Goal: Check status

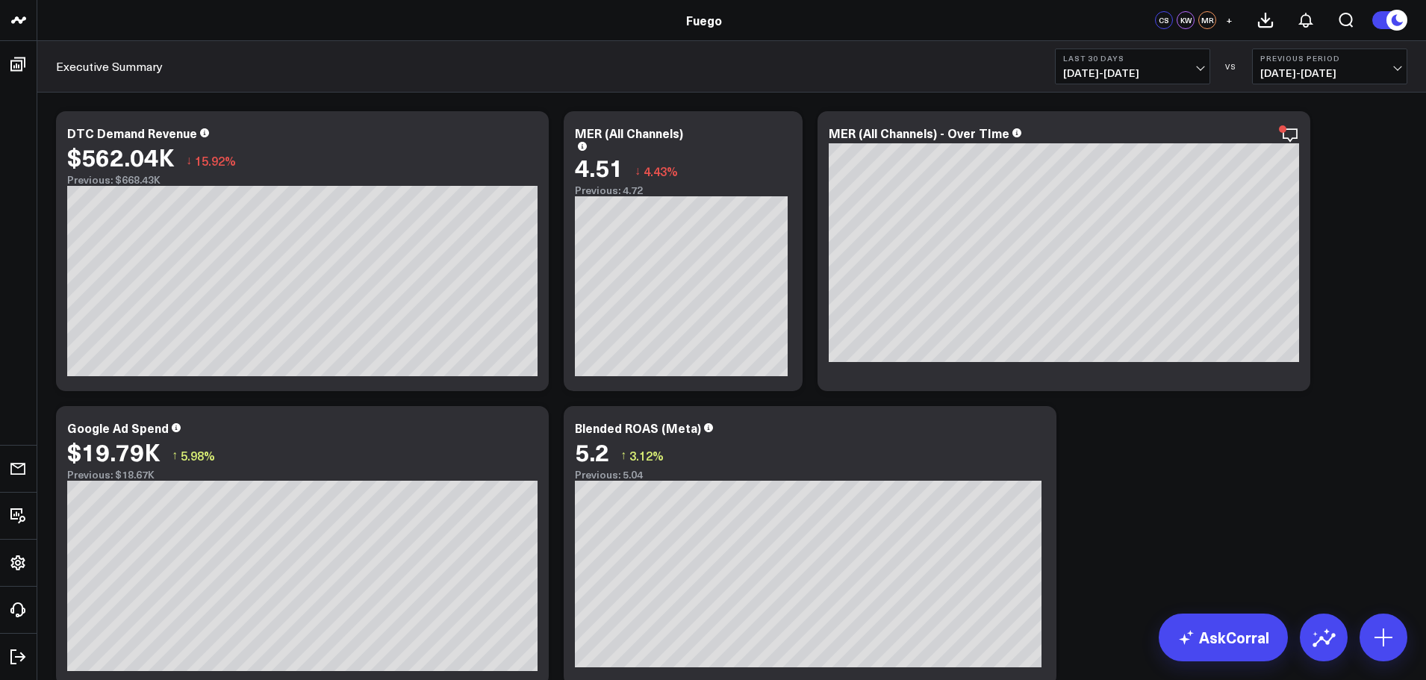
click at [1203, 70] on button "Last 30 Days [DATE] - [DATE]" at bounding box center [1132, 67] width 155 height 36
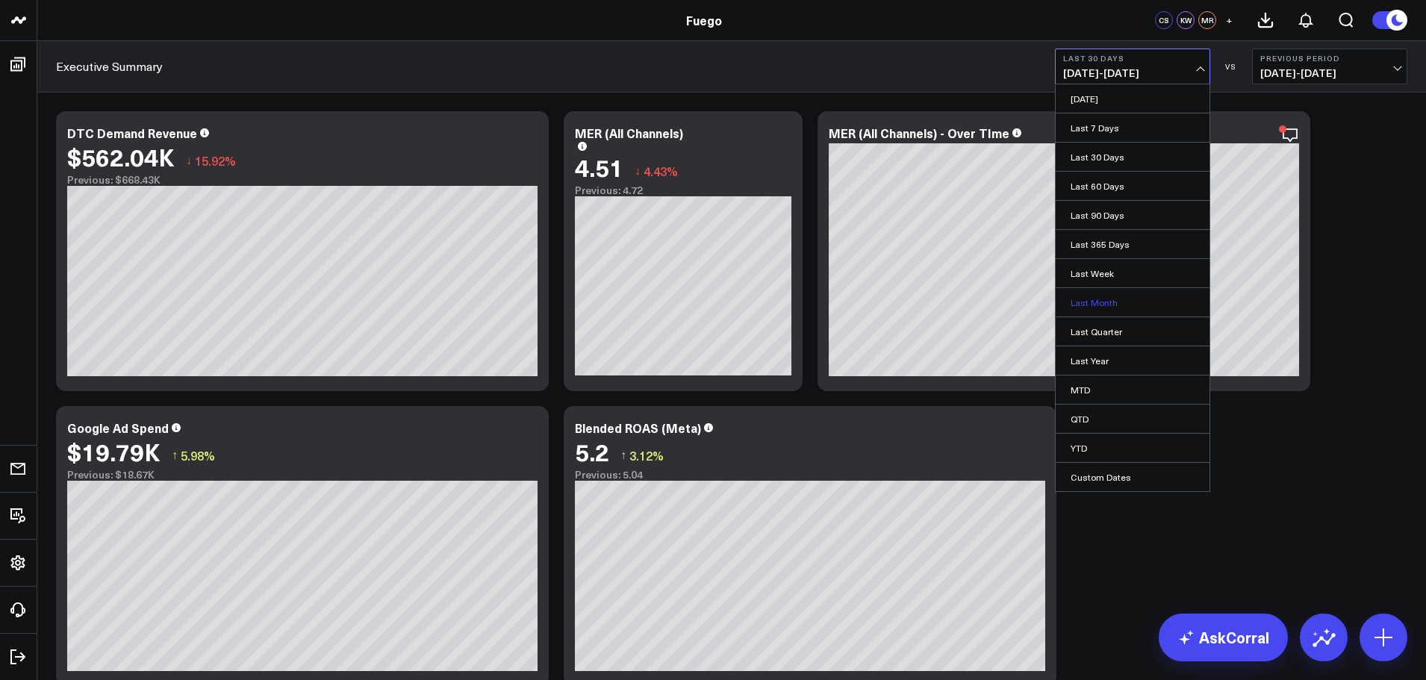
click at [1114, 295] on link "Last Month" at bounding box center [1133, 302] width 154 height 28
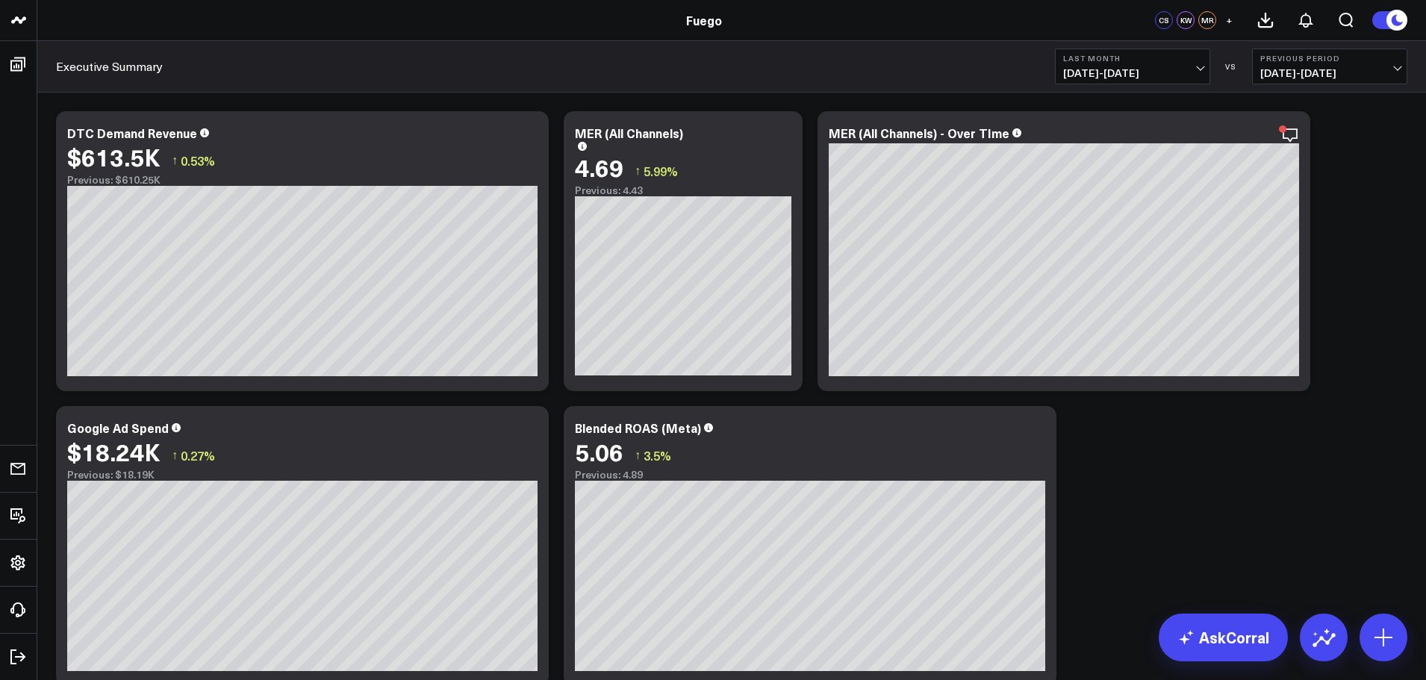
click at [1155, 67] on span "[DATE] - [DATE]" at bounding box center [1132, 73] width 139 height 12
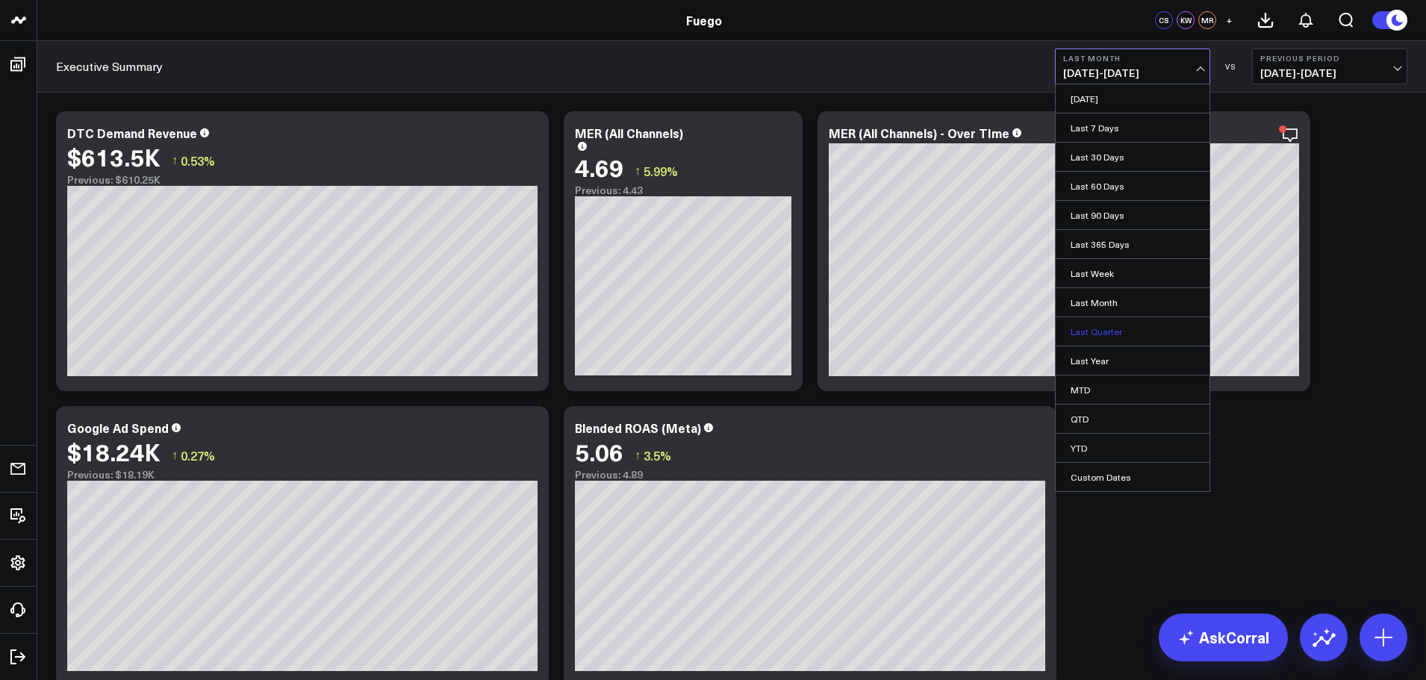
scroll to position [299, 0]
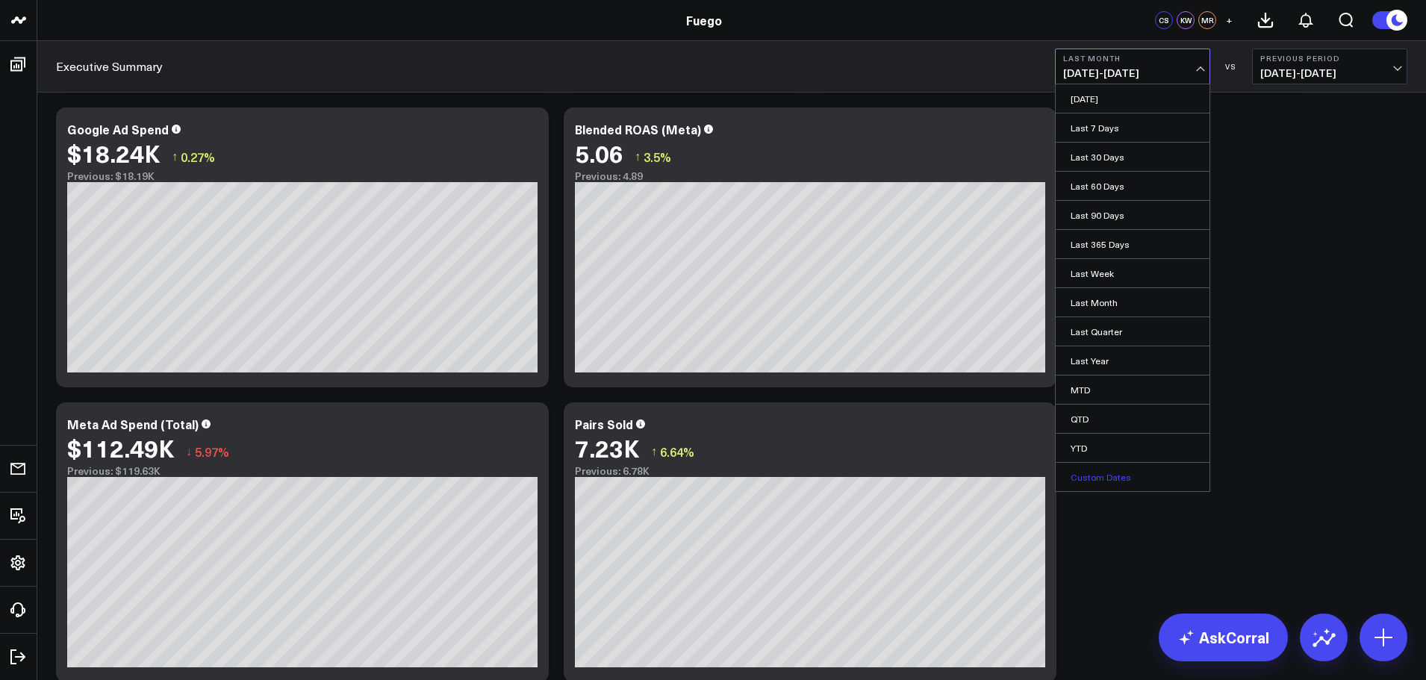
click at [1121, 481] on link "Custom Dates" at bounding box center [1133, 477] width 154 height 28
select select "9"
select select "2025"
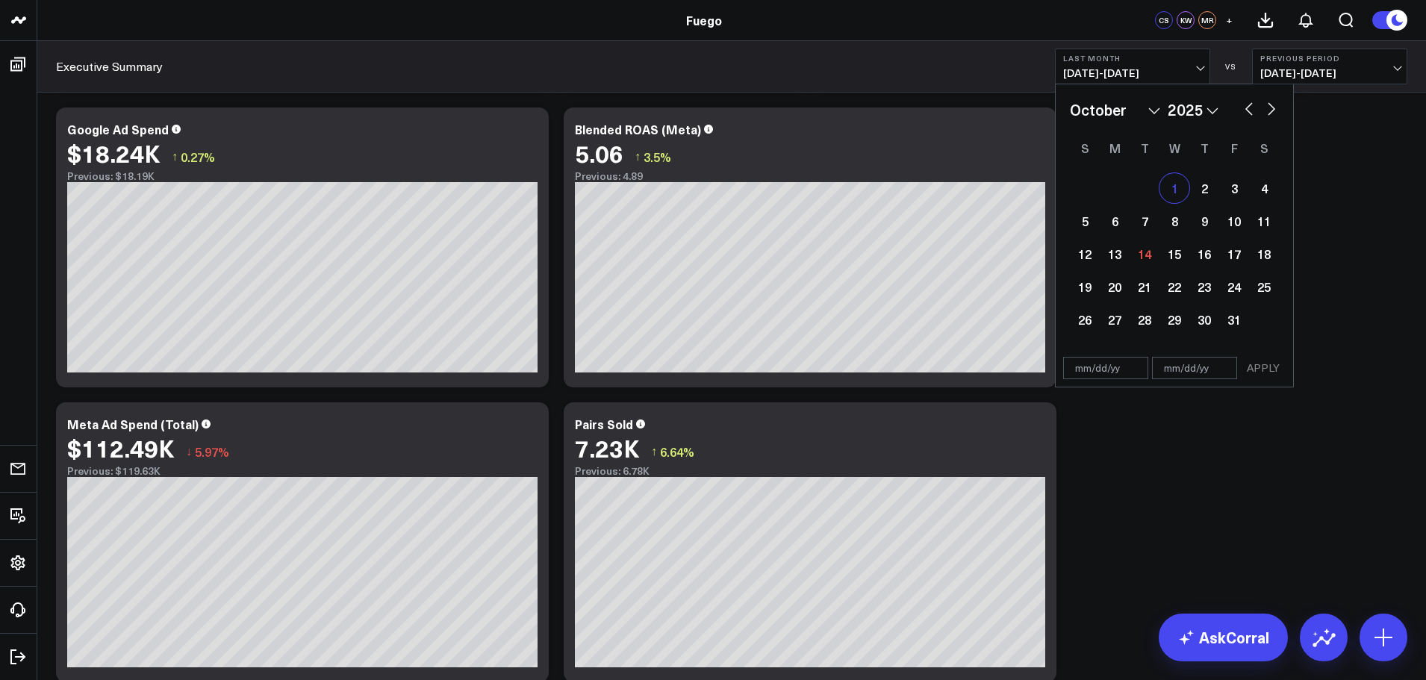
click at [1179, 188] on div "1" at bounding box center [1174, 188] width 30 height 30
type input "[DATE]"
select select "9"
select select "2025"
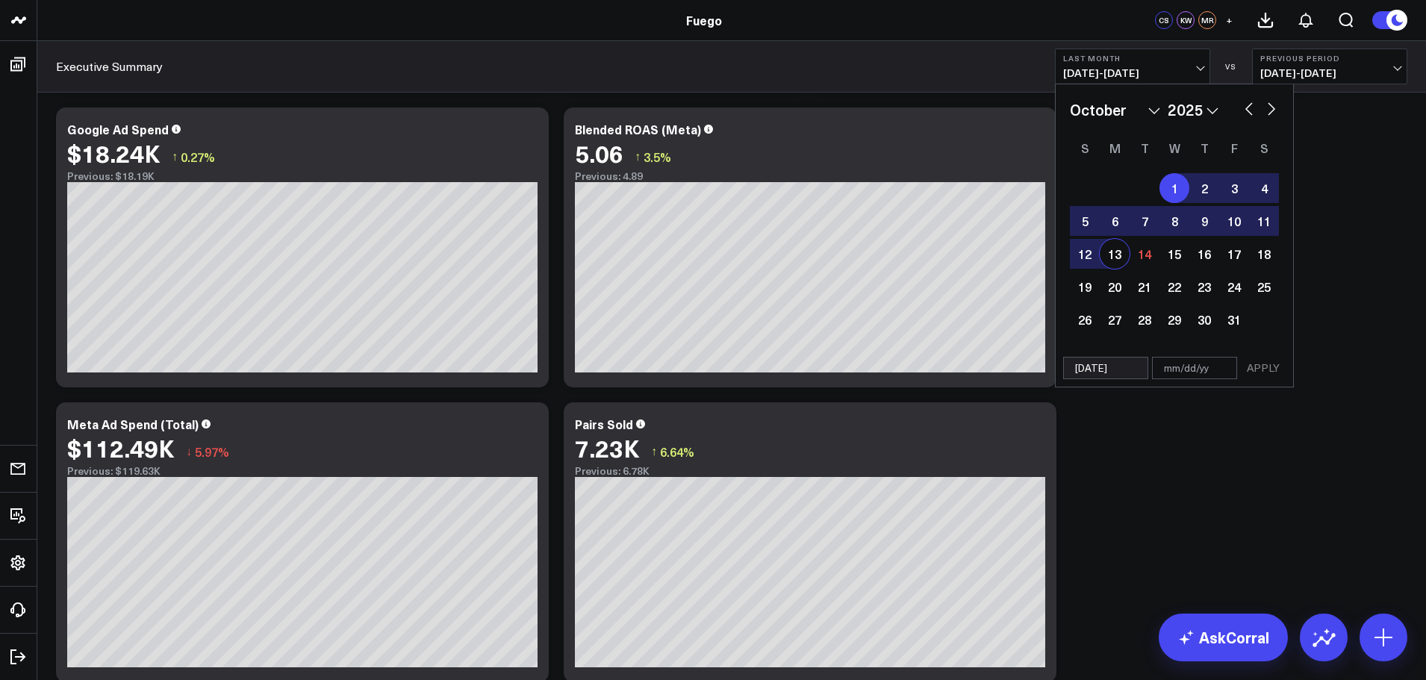
click at [1113, 258] on div "13" at bounding box center [1115, 254] width 30 height 30
type input "[DATE]"
select select "9"
select select "2025"
click at [1262, 367] on button "APPLY" at bounding box center [1263, 368] width 45 height 22
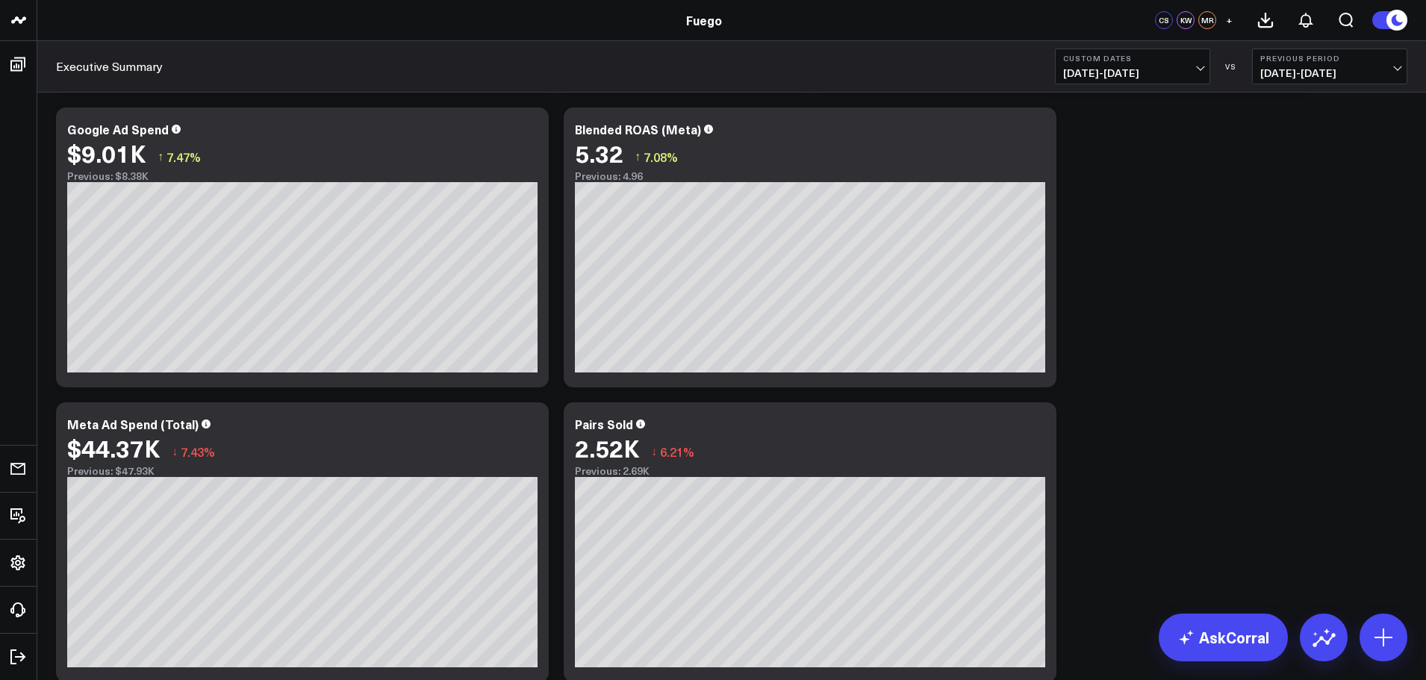
click at [1205, 66] on button "Custom Dates [DATE] - [DATE]" at bounding box center [1132, 67] width 155 height 36
click at [1152, 75] on span "[DATE] - [DATE]" at bounding box center [1132, 73] width 139 height 12
click at [1126, 474] on link "Custom Dates" at bounding box center [1133, 477] width 154 height 28
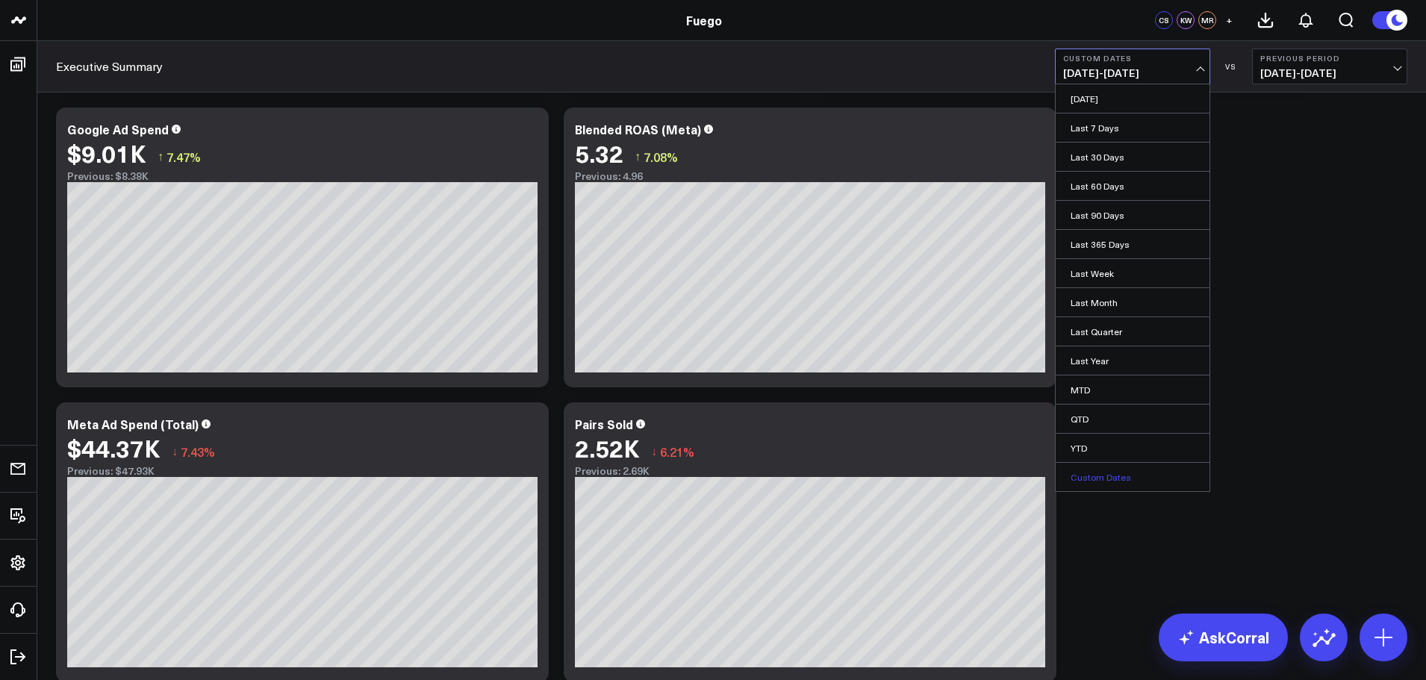
select select "9"
select select "2025"
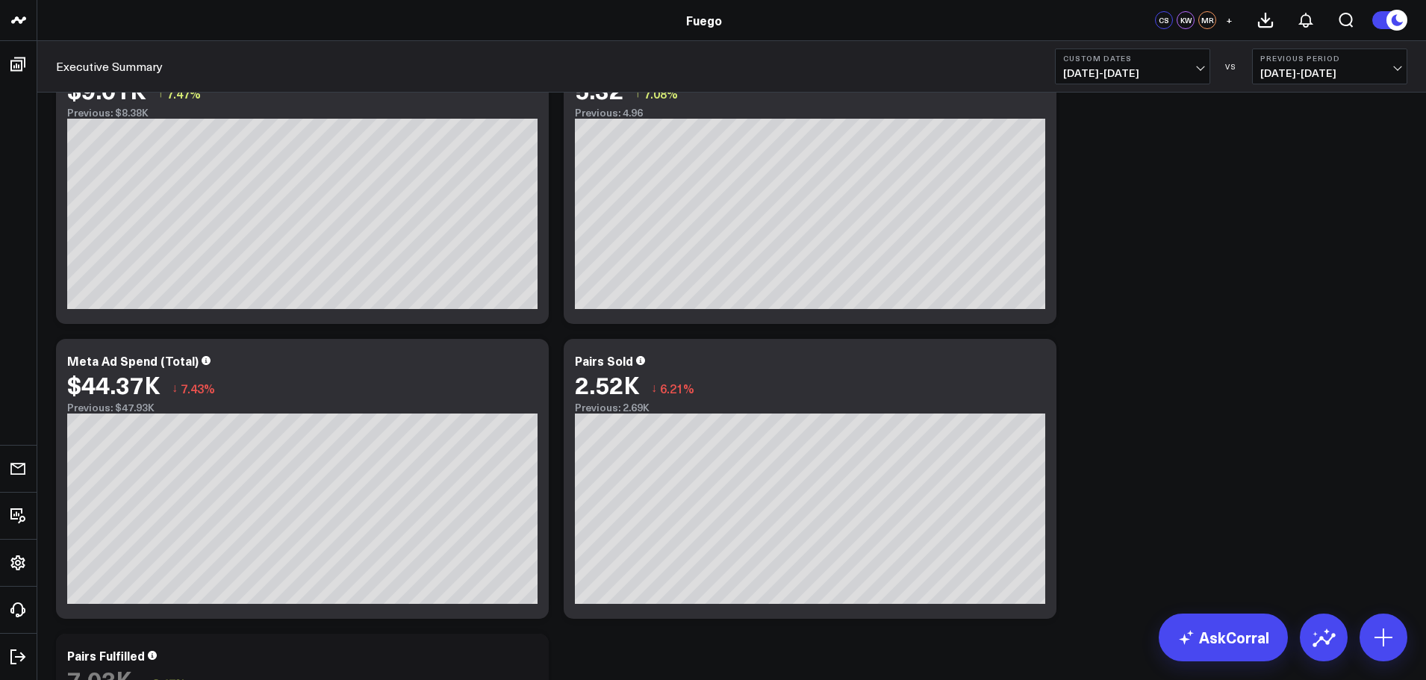
scroll to position [373, 0]
